Goal: Information Seeking & Learning: Learn about a topic

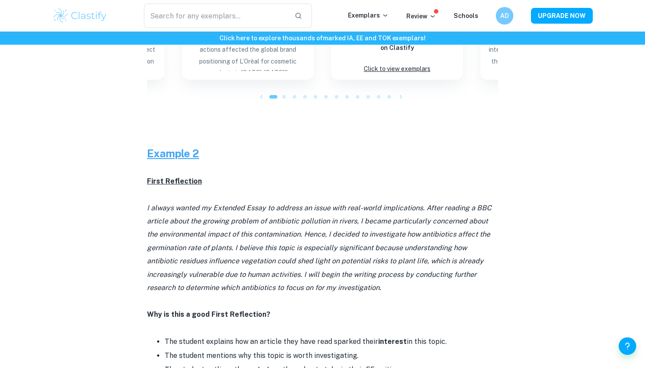
scroll to position [1425, 0]
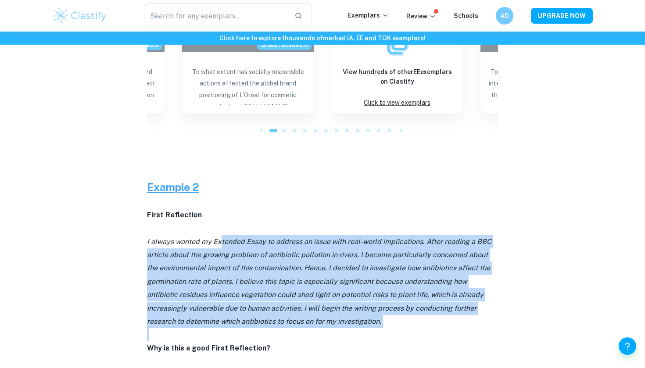
drag, startPoint x: 220, startPoint y: 184, endPoint x: 354, endPoint y: 281, distance: 165.2
click at [354, 281] on div "Feeling uncertain about how to approach your Extended Essay reflections? Worry …" at bounding box center [322, 15] width 351 height 2166
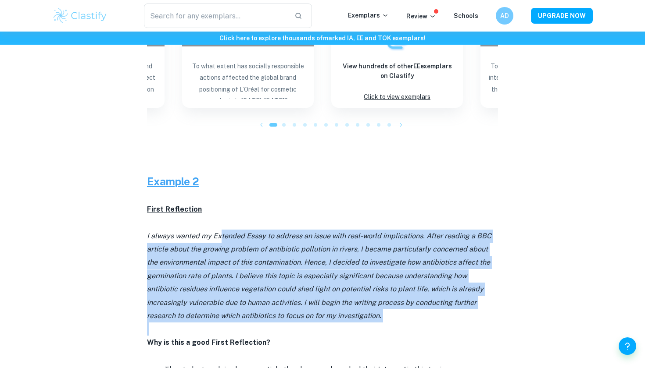
scroll to position [1433, 0]
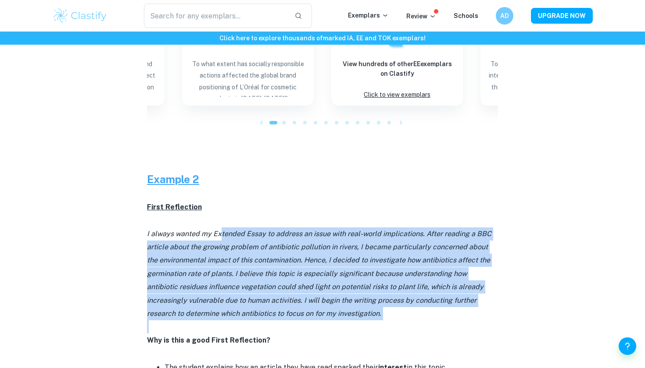
click at [392, 230] on icon "I always wanted my Extended Essay to address an issue with real-world implicati…" at bounding box center [319, 274] width 344 height 88
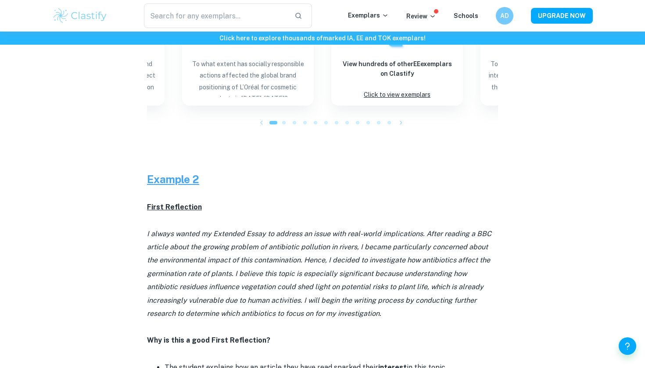
drag, startPoint x: 261, startPoint y: 182, endPoint x: 407, endPoint y: 253, distance: 161.8
click at [407, 253] on p "I always wanted my Extended Essay to address an issue with real-world implicati…" at bounding box center [322, 274] width 351 height 93
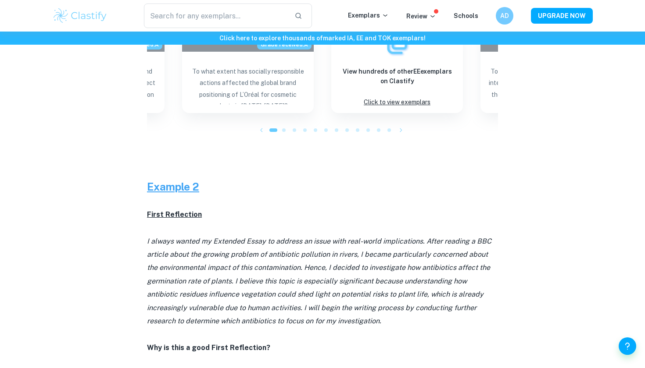
scroll to position [1420, 0]
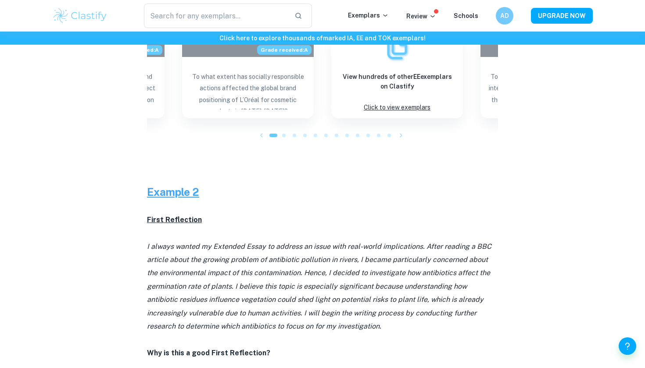
click at [478, 200] on p at bounding box center [322, 206] width 351 height 13
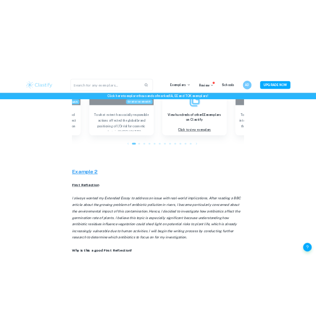
scroll to position [1438, 0]
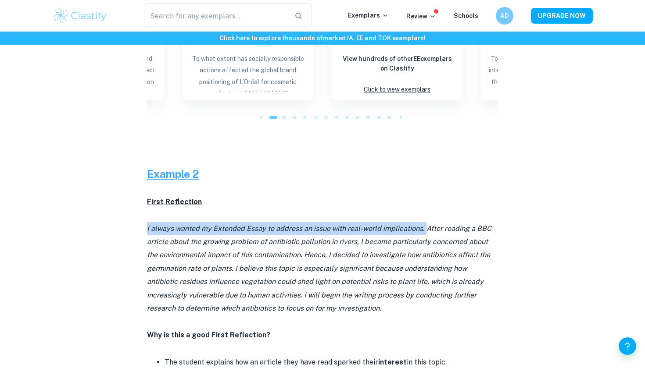
copy icon "I always wanted my Extended Essay to address an issue with real-world implicati…"
drag, startPoint x: 143, startPoint y: 172, endPoint x: 423, endPoint y: 177, distance: 279.9
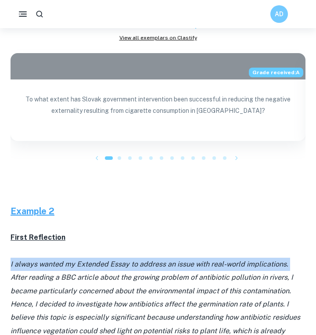
scroll to position [1525, 0]
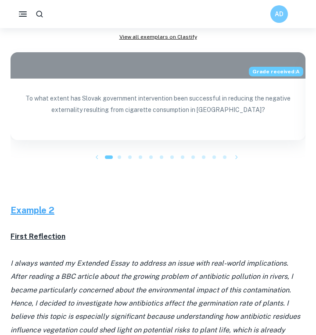
click at [195, 257] on p "I always wanted my Extended Essay to address an issue with real-world implicati…" at bounding box center [158, 317] width 295 height 120
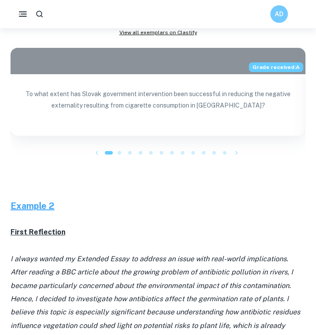
scroll to position [1518, 0]
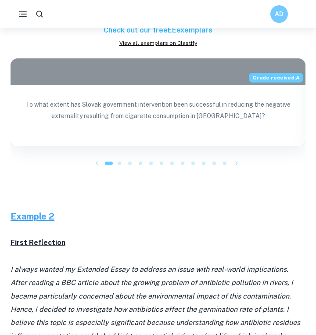
click at [237, 265] on icon "I always wanted my Extended Essay to address an issue with real-world implicati…" at bounding box center [155, 322] width 289 height 115
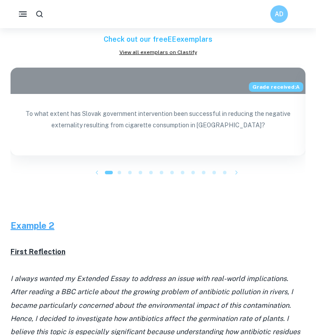
scroll to position [1509, 0]
drag, startPoint x: 212, startPoint y: 218, endPoint x: 248, endPoint y: 285, distance: 76.7
click at [248, 285] on p "I always wanted my Extended Essay to address an issue with real-world implicati…" at bounding box center [158, 332] width 295 height 120
click at [247, 284] on p "I always wanted my Extended Essay to address an issue with real-world implicati…" at bounding box center [158, 332] width 295 height 120
click at [175, 258] on p at bounding box center [158, 264] width 295 height 13
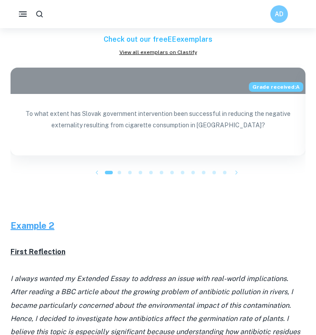
drag, startPoint x: 126, startPoint y: 278, endPoint x: 264, endPoint y: 294, distance: 139.5
click at [264, 294] on p "I always wanted my Extended Essay to address an issue with real-world implicati…" at bounding box center [158, 332] width 295 height 120
copy icon "I will begin the writing process by conducting further research to determine wh…"
